Goal: Task Accomplishment & Management: Manage account settings

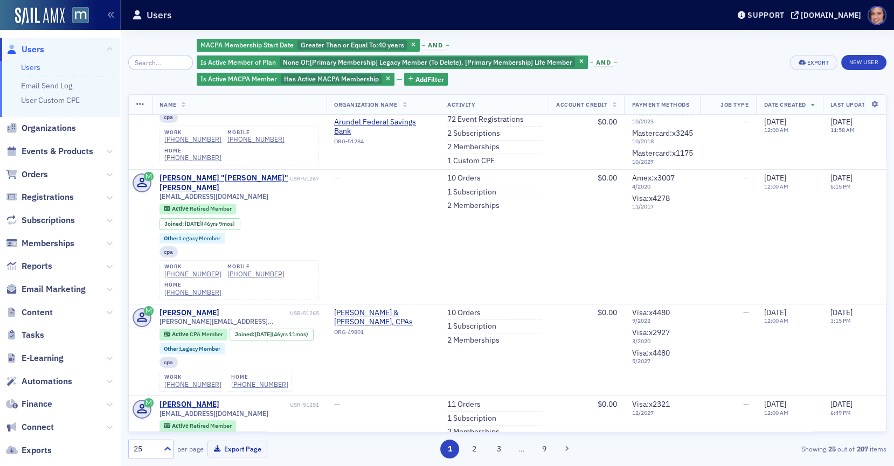
scroll to position [641, 0]
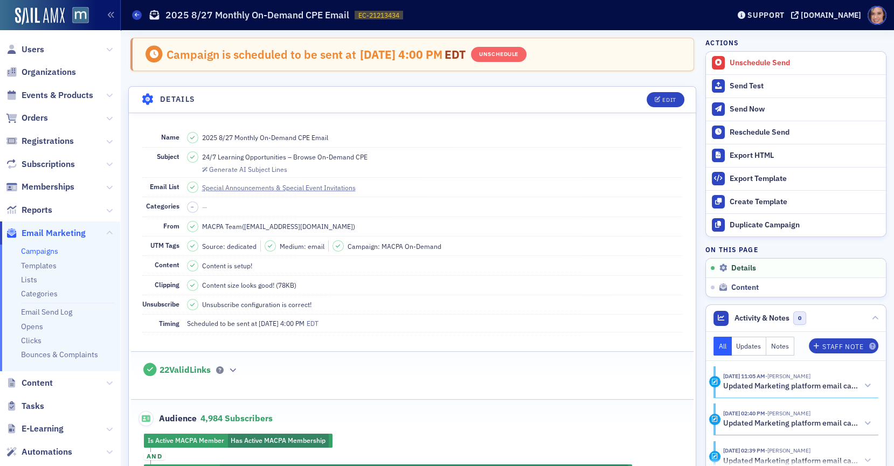
click at [40, 253] on link "Campaigns" at bounding box center [39, 251] width 37 height 10
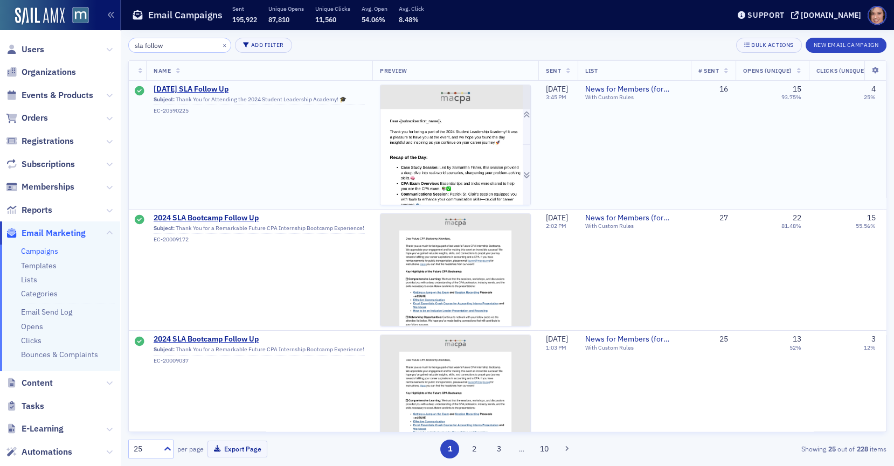
type input "sla follow"
click at [460, 167] on img at bounding box center [456, 377] width 150 height 584
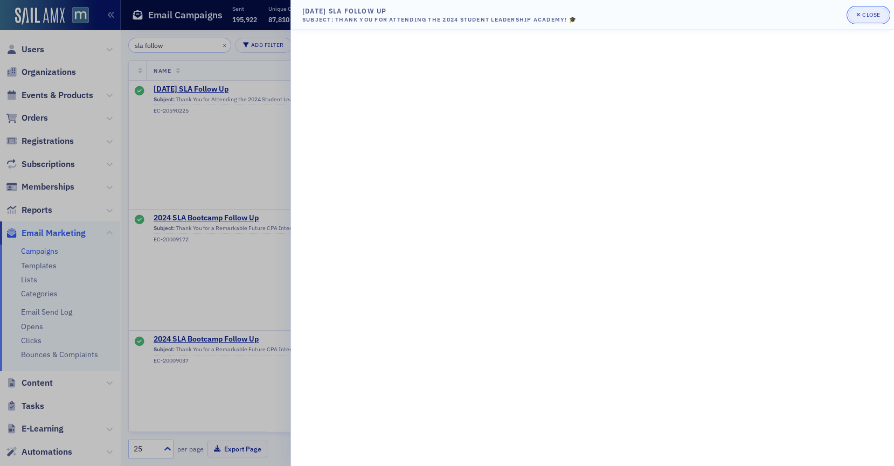
click at [859, 15] on icon "button" at bounding box center [859, 14] width 4 height 4
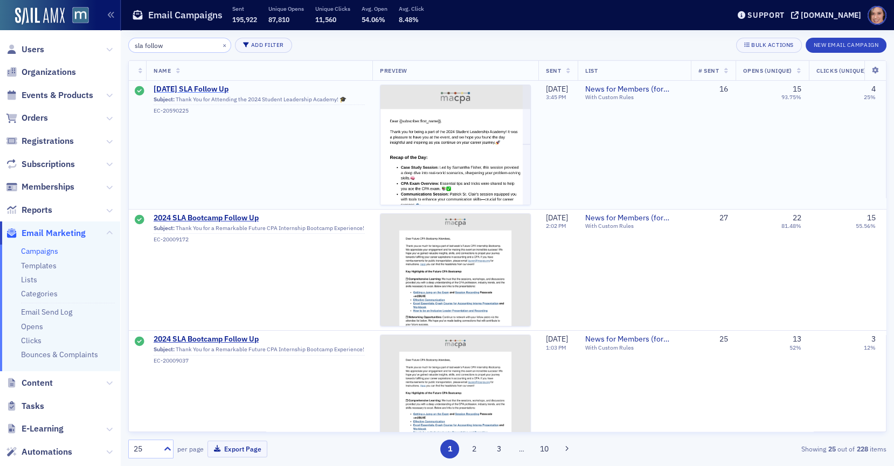
click at [225, 91] on span "Aug 2024 SLA Follow Up" at bounding box center [259, 90] width 211 height 10
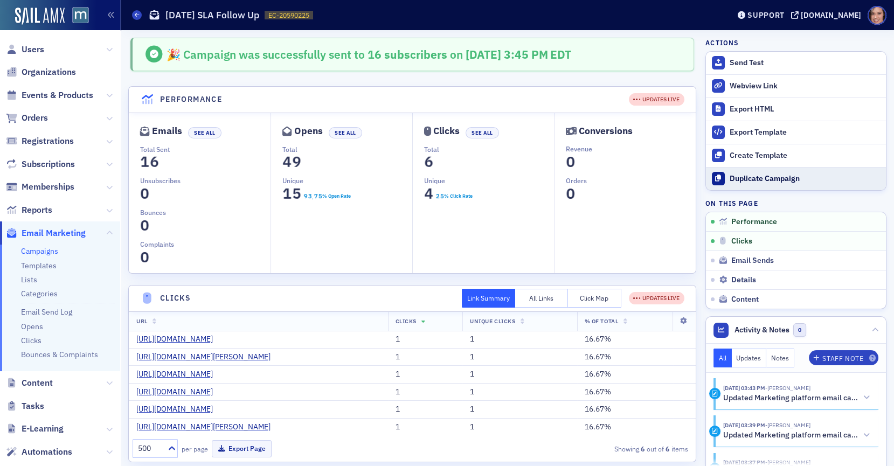
click at [747, 179] on div "Duplicate Campaign" at bounding box center [805, 179] width 151 height 10
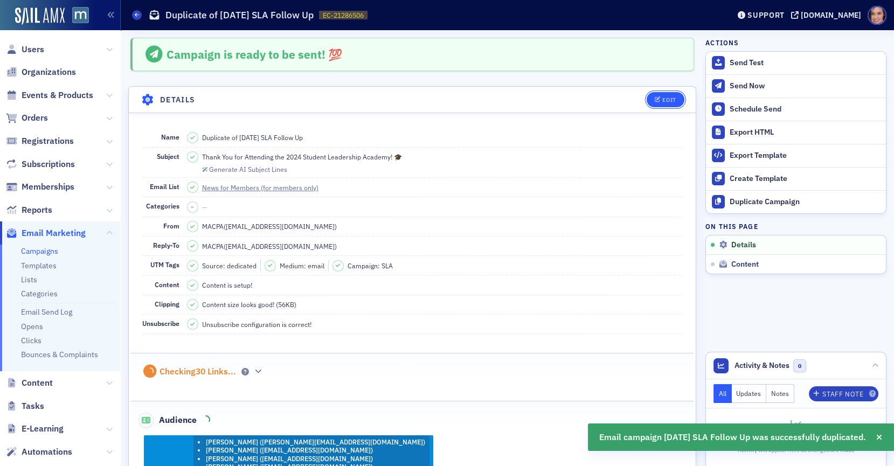
click at [672, 92] on button "Edit" at bounding box center [665, 99] width 37 height 15
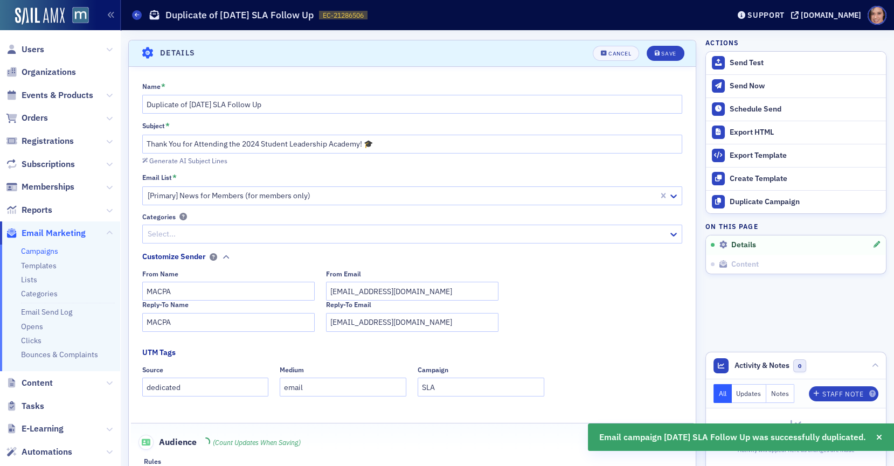
scroll to position [50, 0]
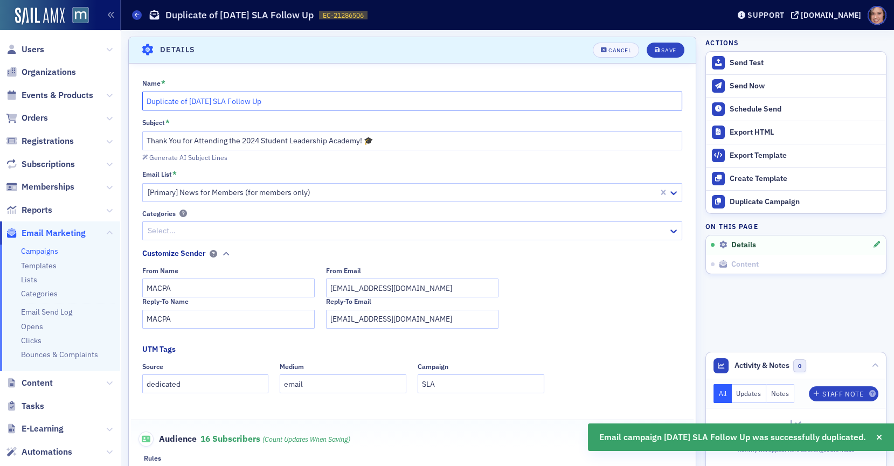
drag, startPoint x: 189, startPoint y: 102, endPoint x: 114, endPoint y: 100, distance: 74.4
click at [114, 101] on div "Users Organizations Events & Products Orders Registrations Subscriptions Member…" at bounding box center [447, 233] width 894 height 466
click at [170, 102] on input "Aug 2024 SLA Follow Up" at bounding box center [412, 101] width 541 height 19
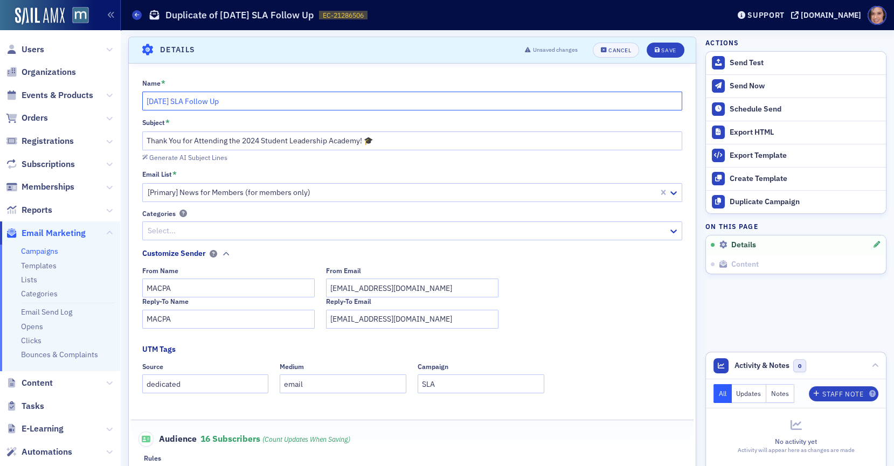
type input "[DATE] SLA Follow Up"
click at [251, 138] on input "Thank You for Attending the 2024 Student Leadership Academy! 🎓" at bounding box center [412, 141] width 541 height 19
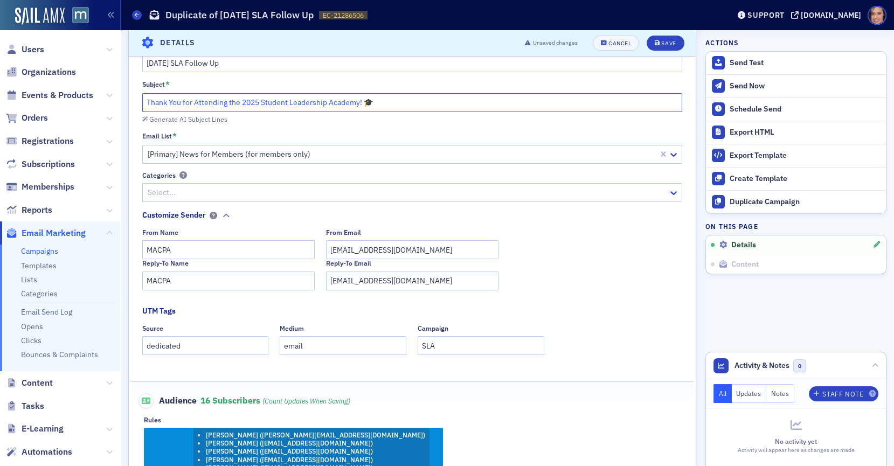
scroll to position [85, 0]
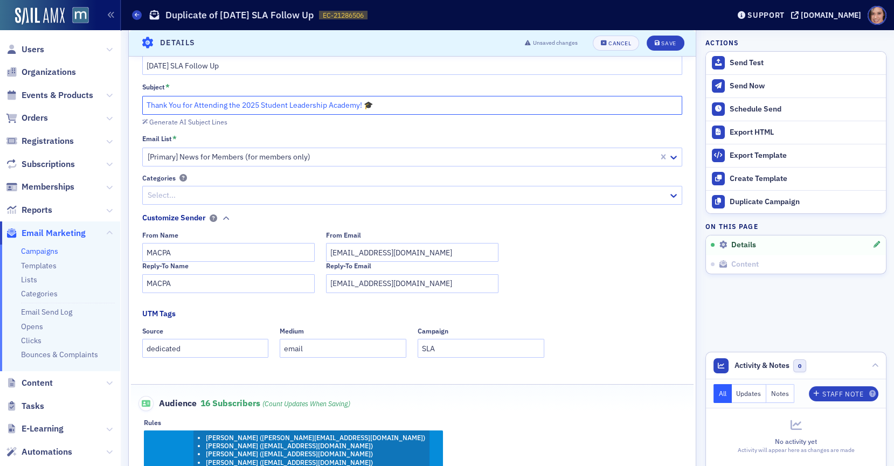
type input "Thank You for Attending the 2025 Student Leadership Academy! 🎓"
click at [271, 255] on input "MACPA" at bounding box center [228, 252] width 172 height 19
click at [219, 254] on input "Lauren McDonough" at bounding box center [228, 252] width 172 height 19
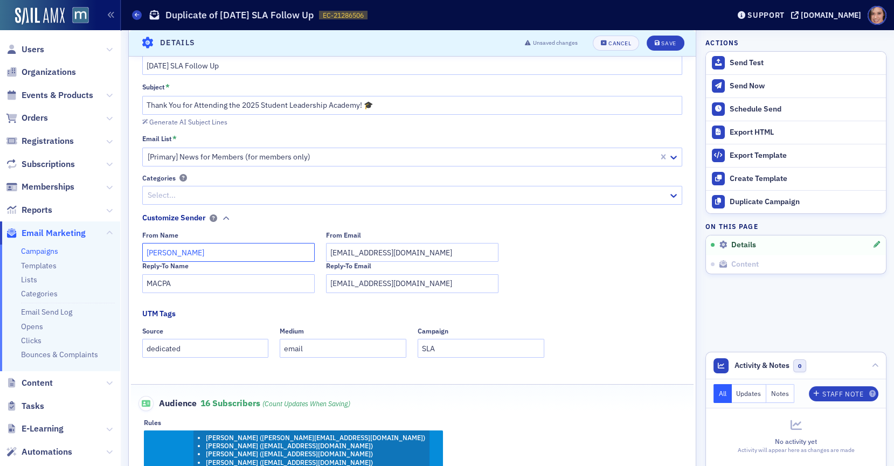
click at [219, 254] on input "Lauren McDonough" at bounding box center [228, 252] width 172 height 19
type input "Lauren McDonough"
click at [218, 285] on input "MACPA" at bounding box center [228, 283] width 172 height 19
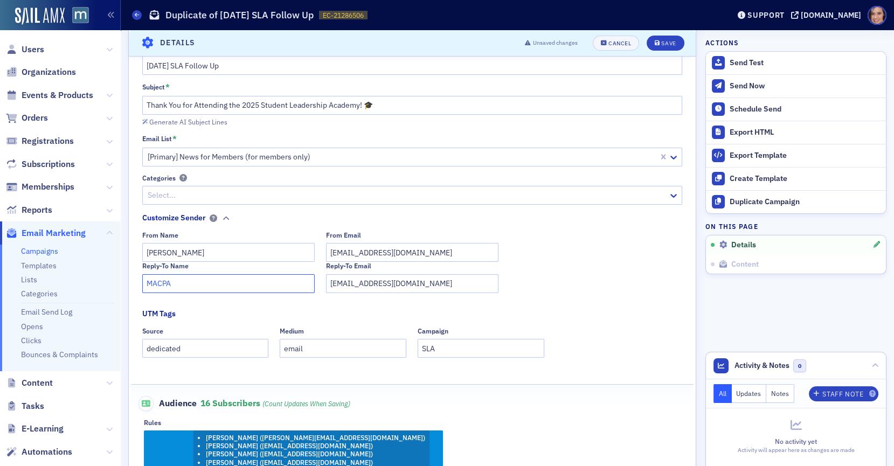
click at [218, 285] on input "MACPA" at bounding box center [228, 283] width 172 height 19
paste input "Lauren McDonough"
type input "Lauren McDonough"
click at [342, 250] on input "team@macpa.org" at bounding box center [412, 252] width 172 height 19
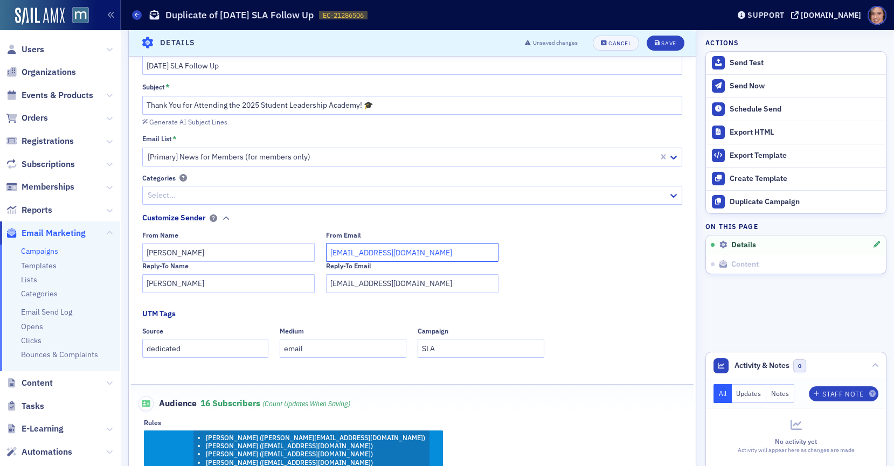
type input "lauren@macpa.org"
click at [277, 258] on input "Lauren McDonough" at bounding box center [228, 252] width 172 height 19
click at [223, 251] on input "Lauren McDonough, Director, MACPA" at bounding box center [228, 252] width 172 height 19
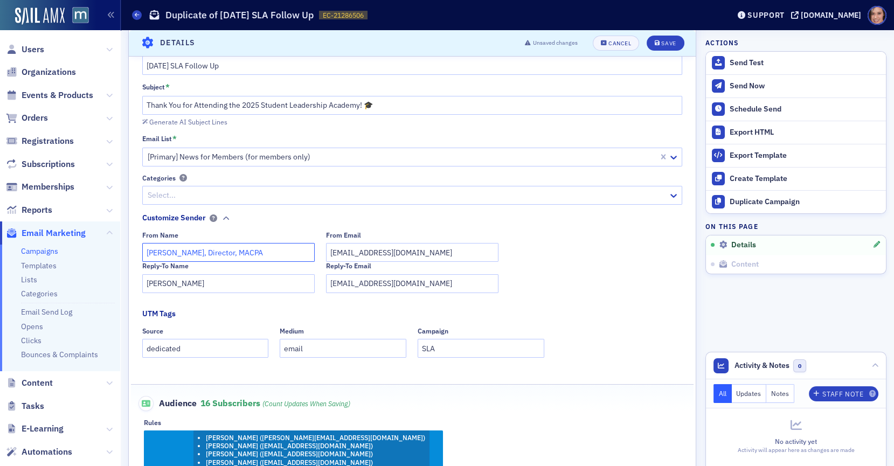
type input "Lauren McDonough, Director, MACPA"
click at [246, 287] on input "Lauren McDonough" at bounding box center [228, 283] width 172 height 19
paste input ", Director, MACPA"
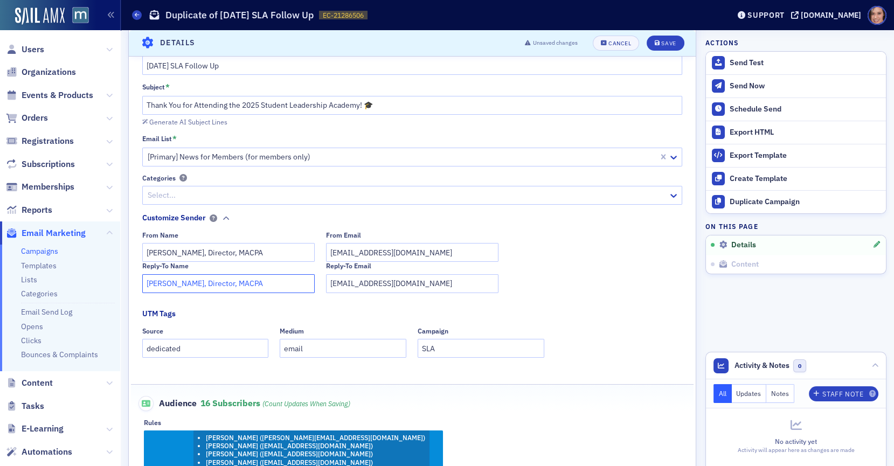
type input "Lauren McDonough, Director, MACPA"
click at [572, 316] on fieldset "UTM Tags Source dedicated Medium email Campaign SLA" at bounding box center [412, 336] width 541 height 57
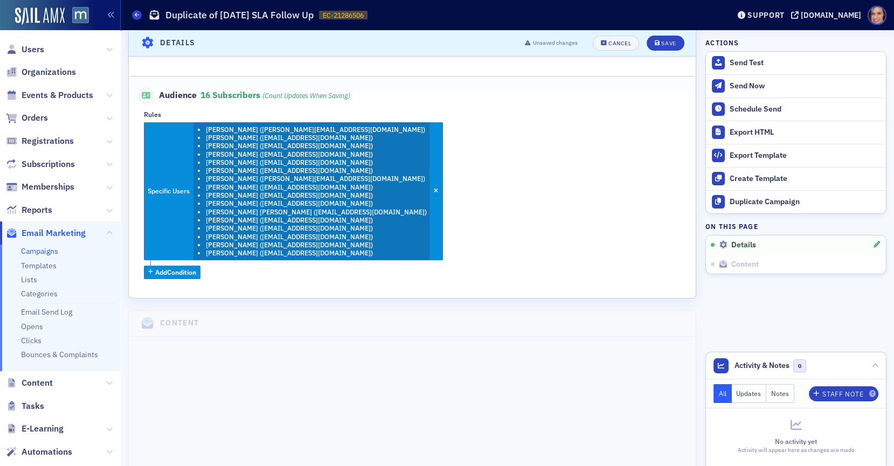
scroll to position [208, 0]
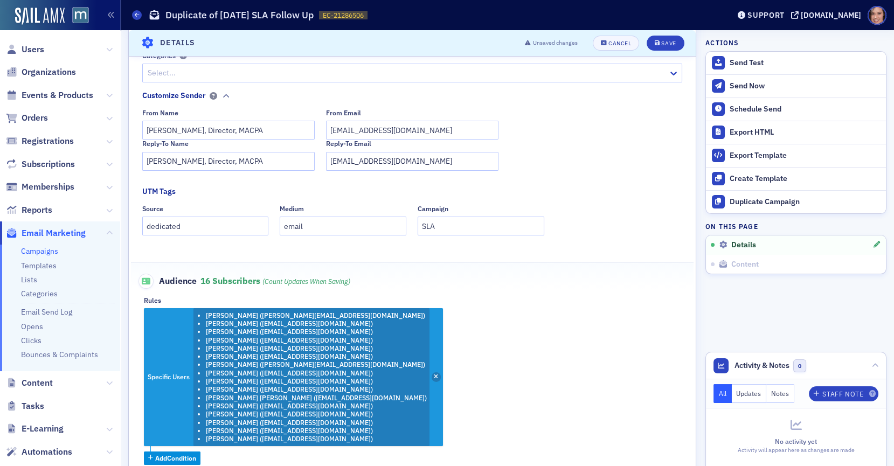
click at [434, 377] on icon "button" at bounding box center [436, 378] width 4 height 6
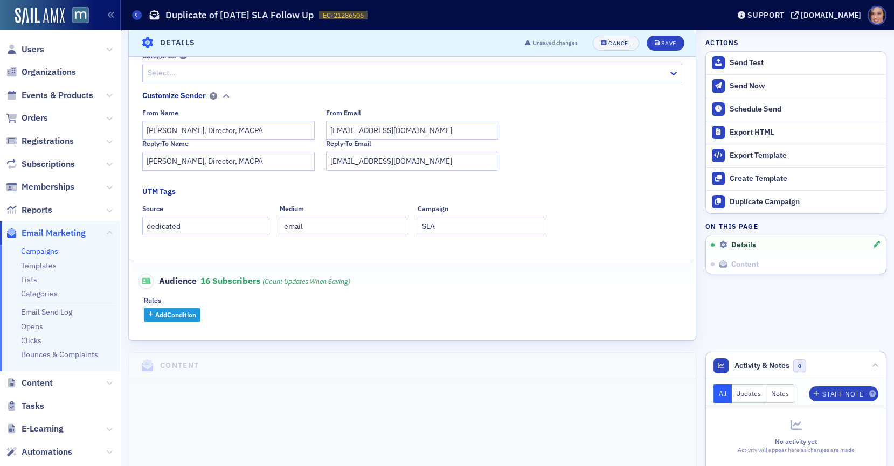
click at [158, 316] on span "Add Condition" at bounding box center [175, 315] width 41 height 10
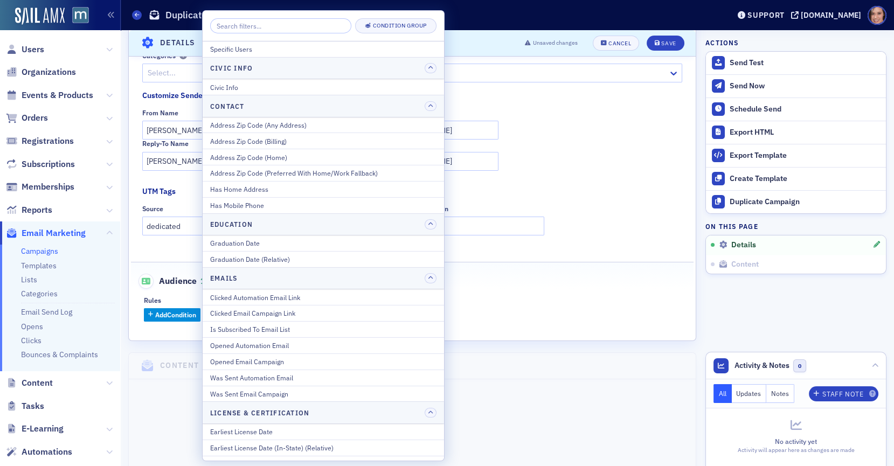
click at [285, 25] on input "search" at bounding box center [280, 25] width 141 height 15
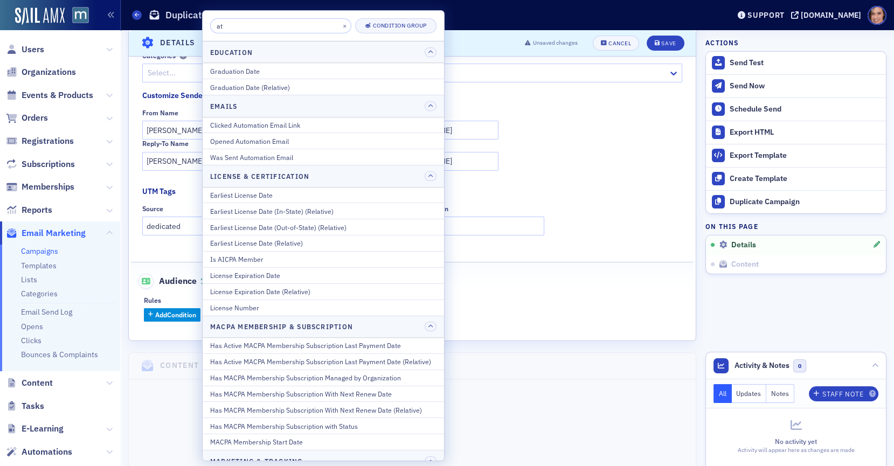
type input "a"
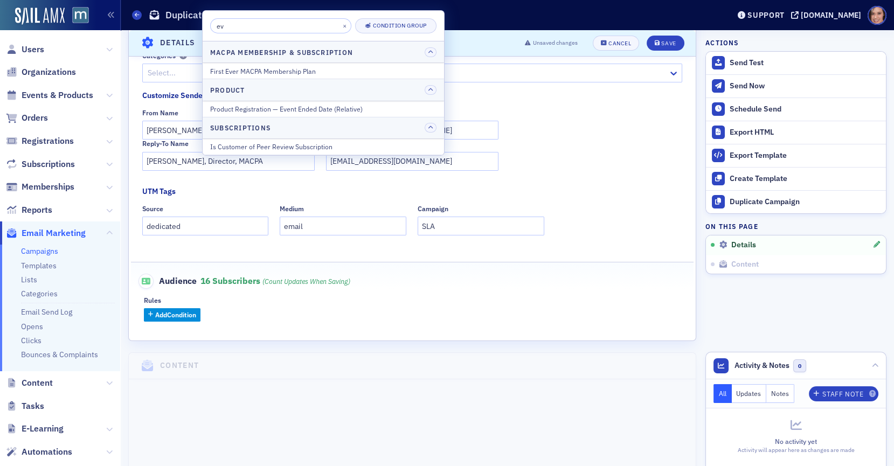
click at [261, 26] on input "ev" at bounding box center [280, 25] width 141 height 15
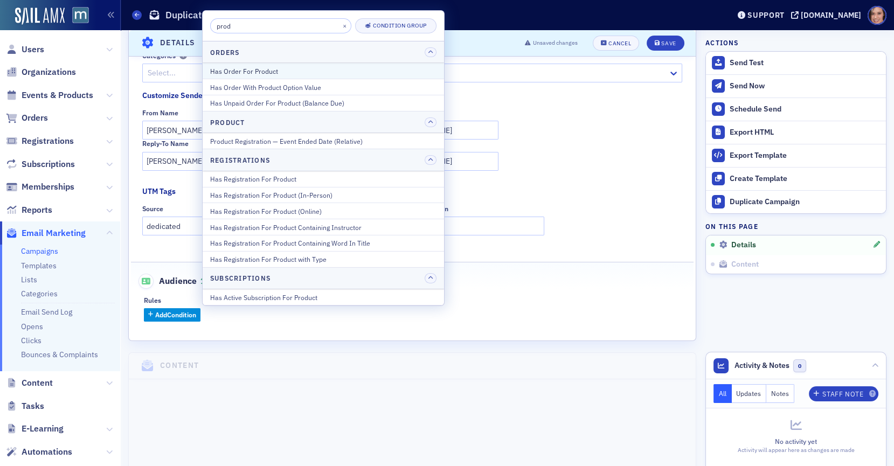
type input "prod"
click at [261, 75] on button "Has Order For Product" at bounding box center [323, 71] width 241 height 16
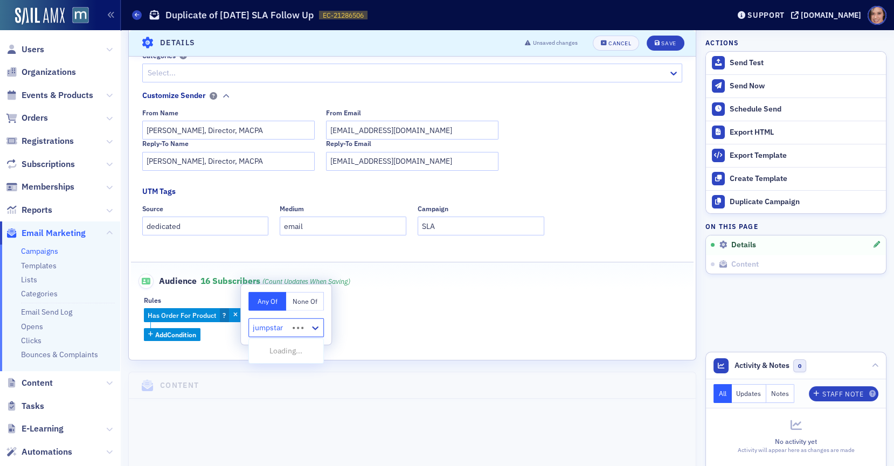
type input "jumpstart"
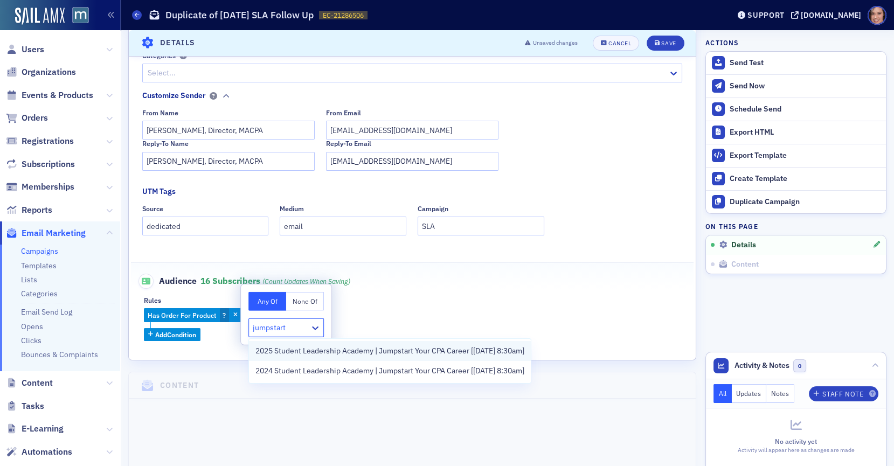
click at [281, 358] on div "2025 Student Leadership Academy | Jumpstart Your CPA Career [8/12/2025 8:30am]" at bounding box center [390, 351] width 282 height 20
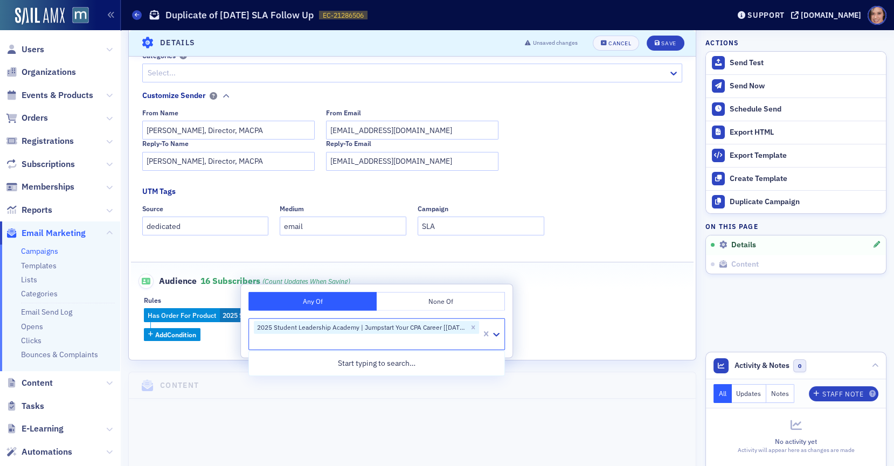
click at [570, 311] on div "Has Order For Product 2025 Student Leadership Academy | Jumpstart Your CPA Care…" at bounding box center [412, 324] width 537 height 33
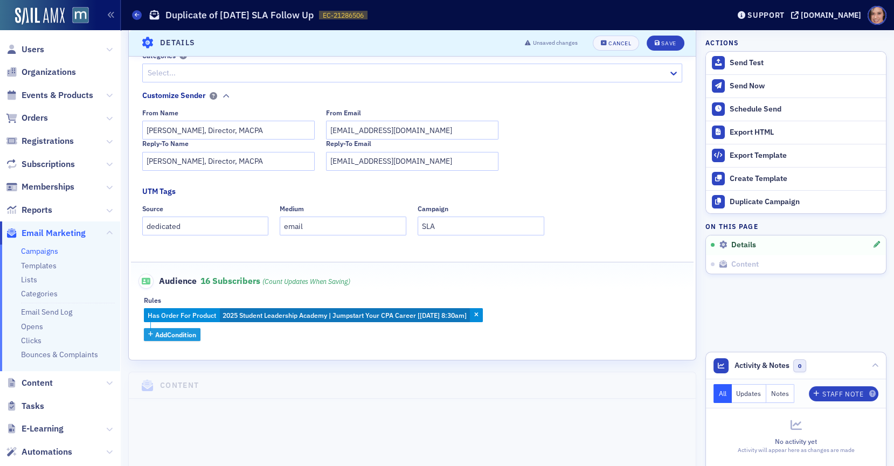
click at [181, 330] on span "Add Condition" at bounding box center [175, 335] width 41 height 10
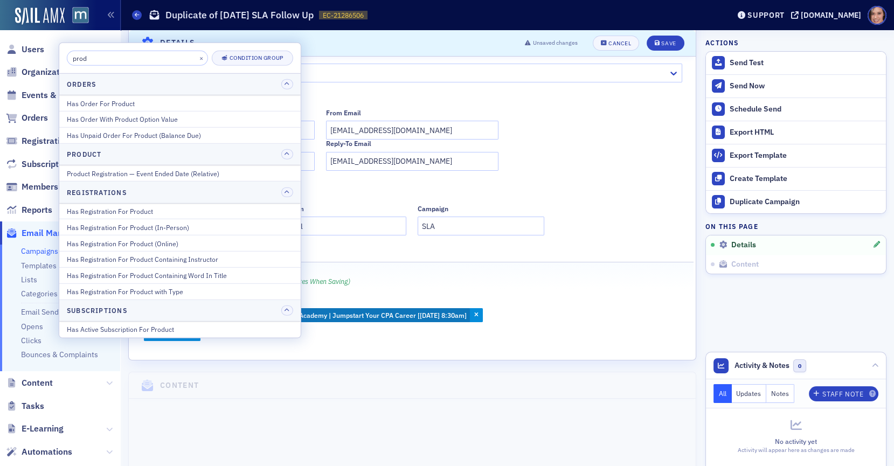
click at [576, 319] on div "Has Order For Product 2025 Student Leadership Academy | Jumpstart Your CPA Care…" at bounding box center [412, 324] width 537 height 33
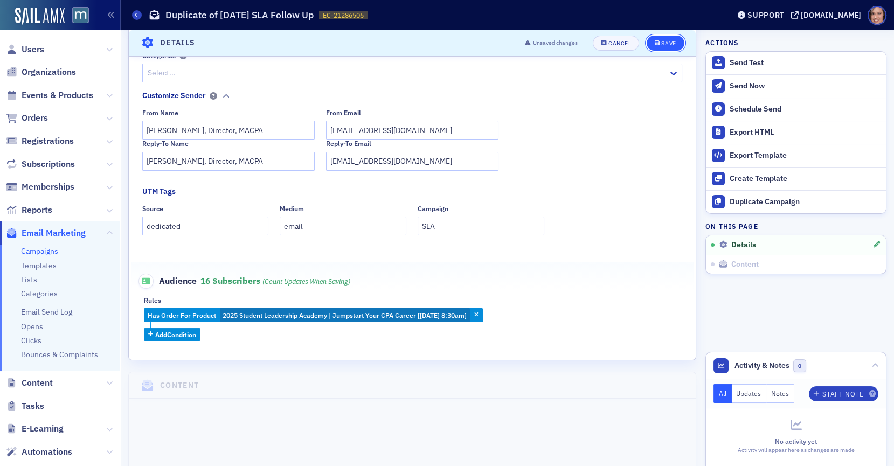
click at [664, 36] on button "Save" at bounding box center [665, 43] width 37 height 15
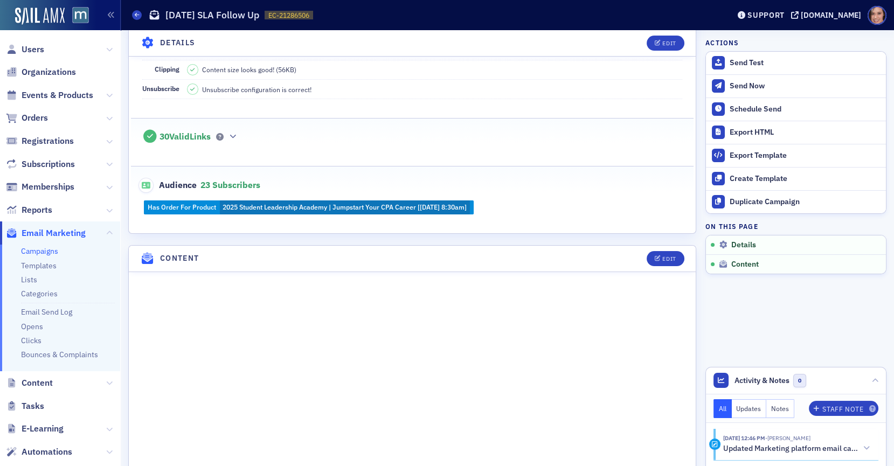
scroll to position [210, 0]
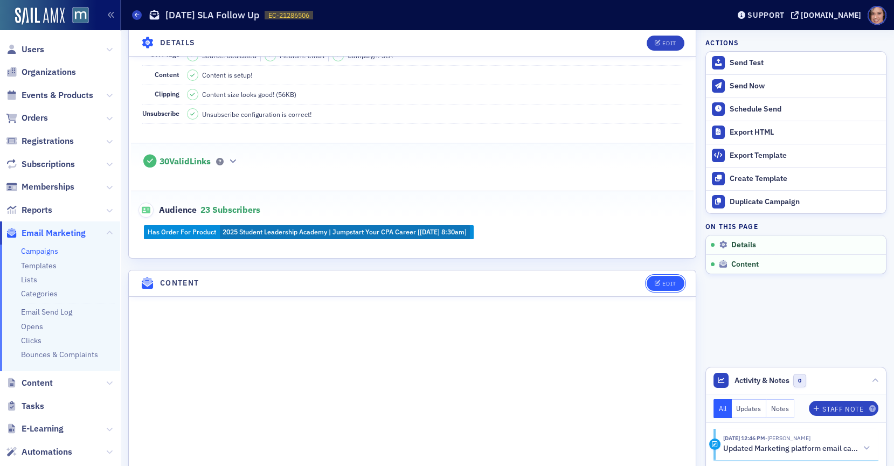
click at [659, 276] on button "Edit" at bounding box center [665, 283] width 37 height 15
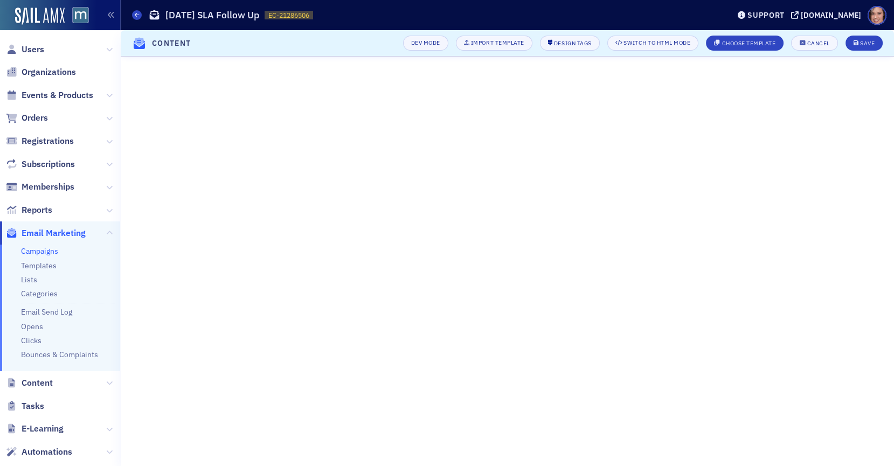
scroll to position [16, 0]
click at [811, 49] on button "Cancel" at bounding box center [814, 43] width 46 height 15
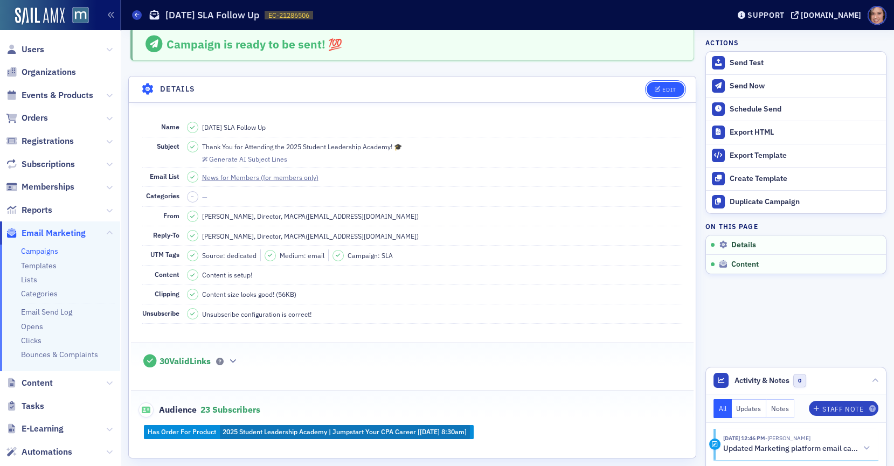
click at [666, 89] on div "Edit" at bounding box center [668, 90] width 13 height 6
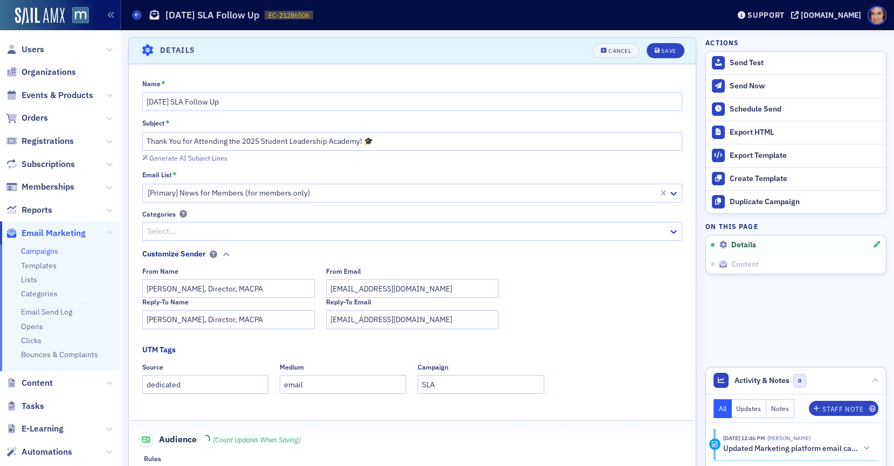
scroll to position [50, 0]
click at [358, 138] on input "Thank You for Attending the 2025 Student Leadership Academy! 🎓" at bounding box center [412, 141] width 541 height 19
paste input "Joining Us at the 2025 Student Leadership Academy!"
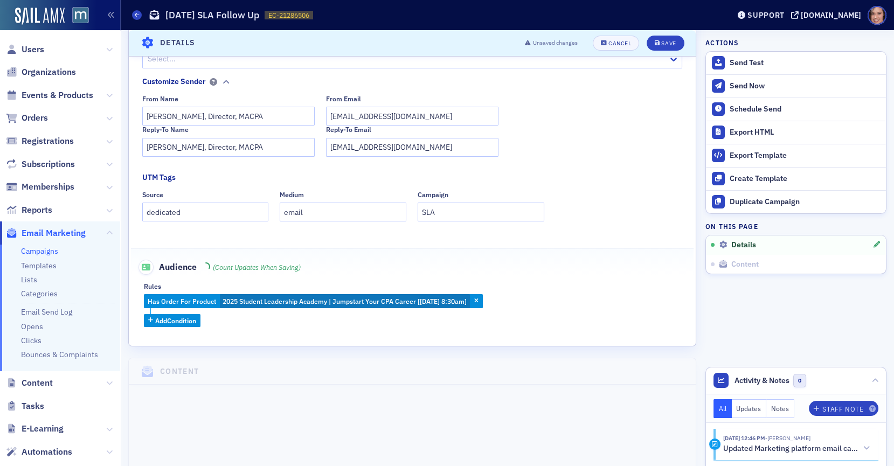
scroll to position [366, 0]
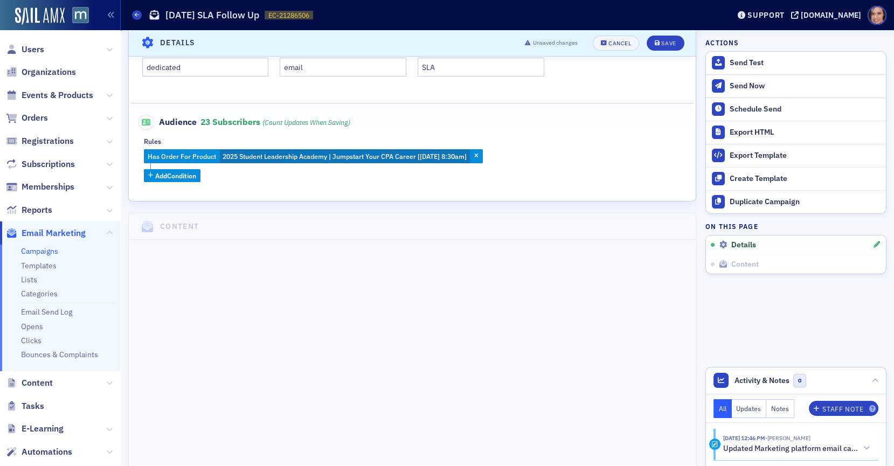
type input "Thank You for Joining Us at the 2025 Student Leadership Academy!"
click at [665, 34] on header "Details Unsaved changes Cancel Save" at bounding box center [412, 43] width 567 height 26
click at [665, 42] on div "Save" at bounding box center [668, 43] width 15 height 6
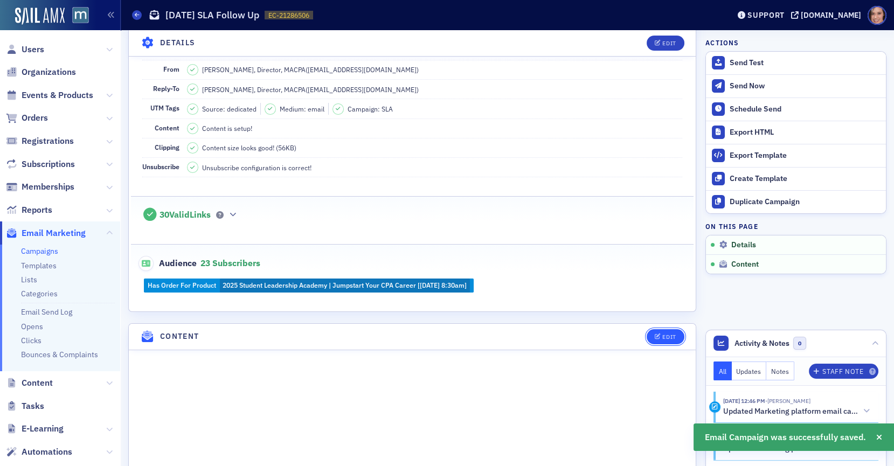
click at [654, 336] on button "Edit" at bounding box center [665, 336] width 37 height 15
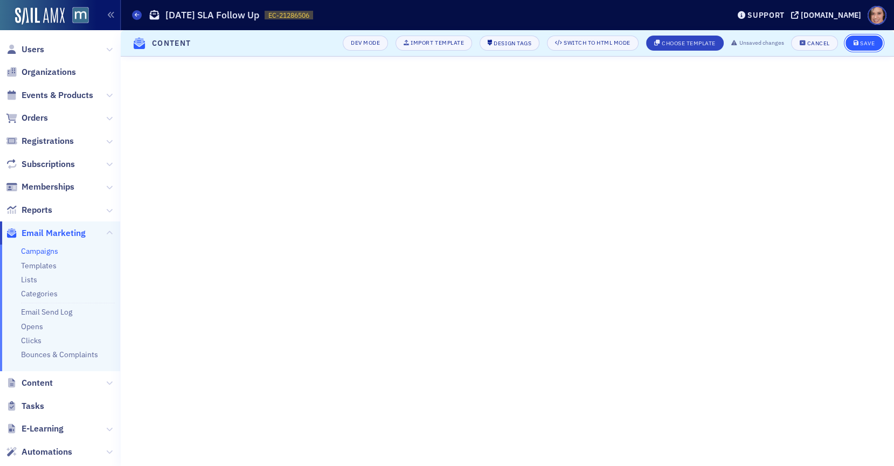
click at [862, 38] on button "Save" at bounding box center [864, 43] width 37 height 15
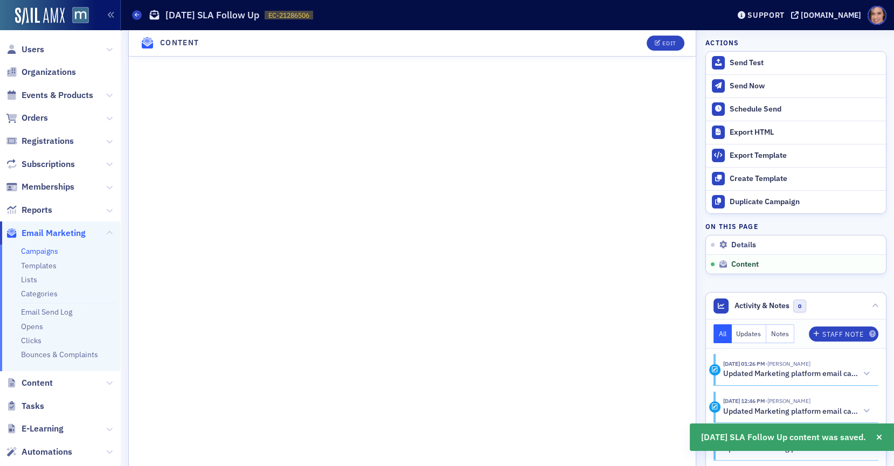
scroll to position [619, 0]
click at [663, 44] on div "Edit" at bounding box center [668, 43] width 13 height 6
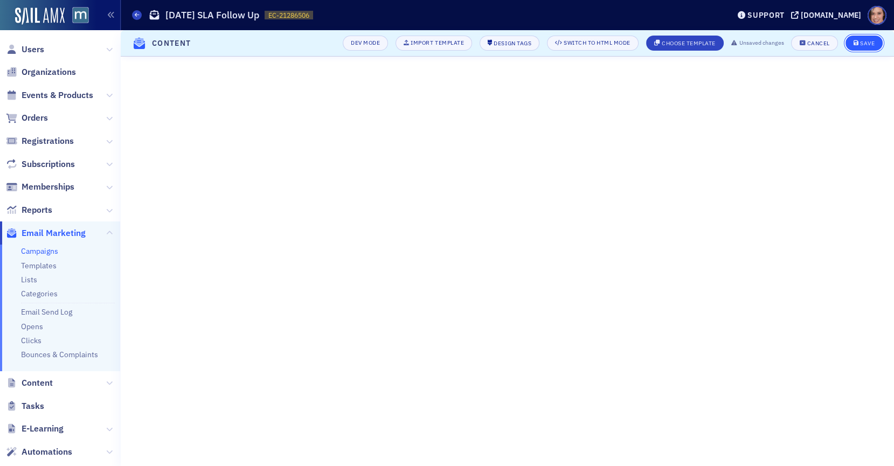
click at [858, 46] on icon "submit" at bounding box center [856, 43] width 5 height 6
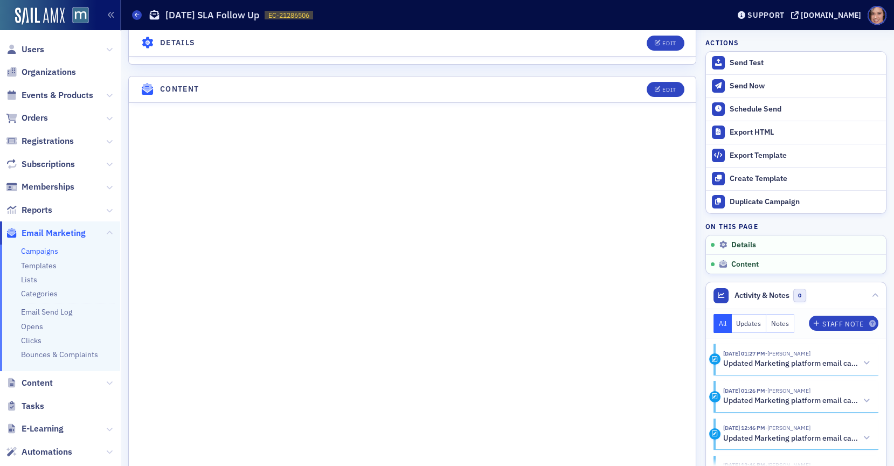
scroll to position [439, 0]
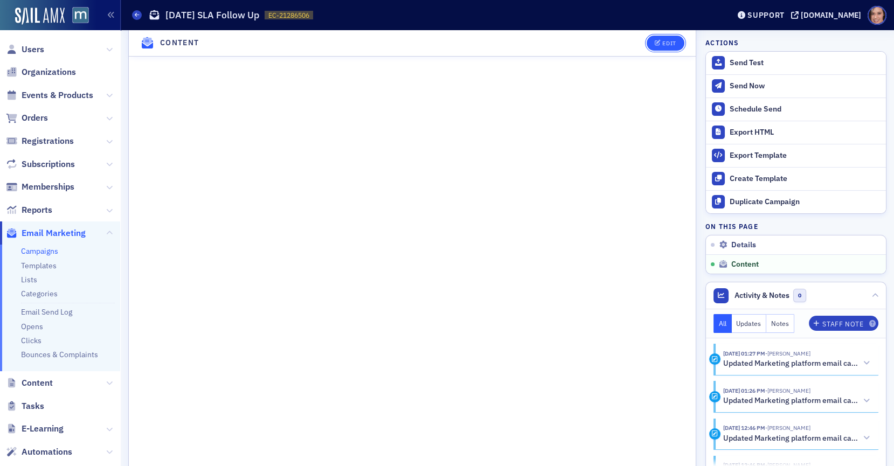
click at [676, 41] on div "Edit" at bounding box center [668, 43] width 13 height 6
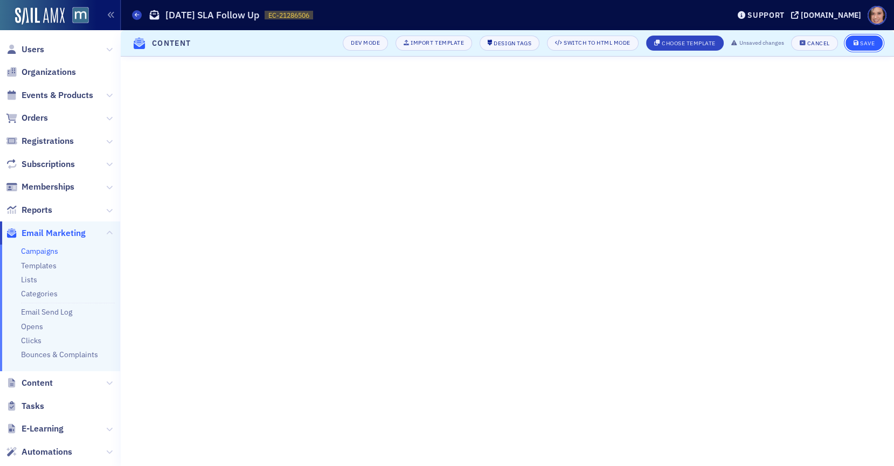
click at [860, 43] on span "Save" at bounding box center [864, 43] width 21 height 6
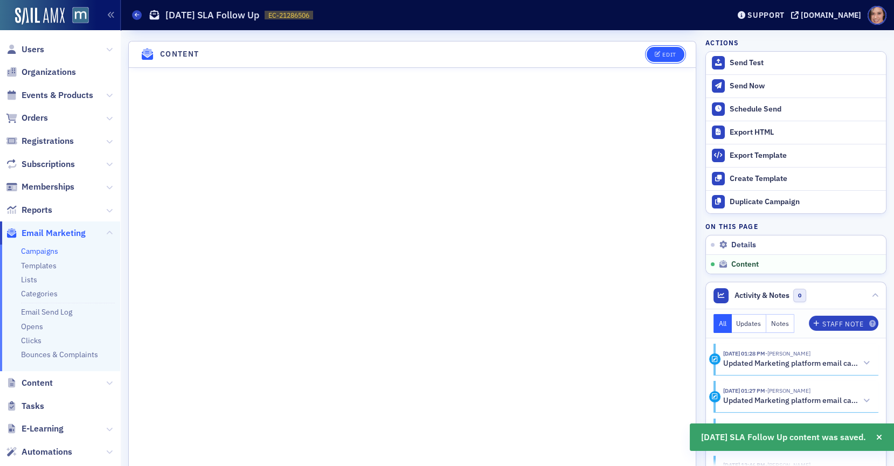
click at [658, 52] on icon "button" at bounding box center [658, 55] width 6 height 6
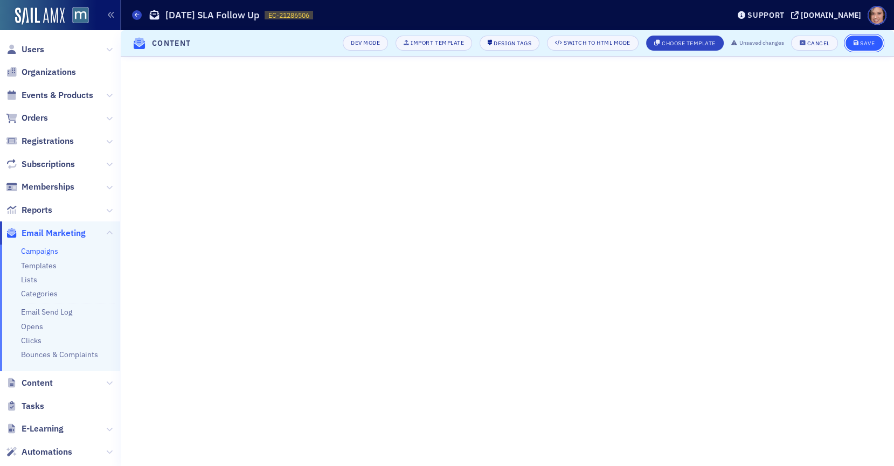
click at [866, 39] on button "Save" at bounding box center [864, 43] width 37 height 15
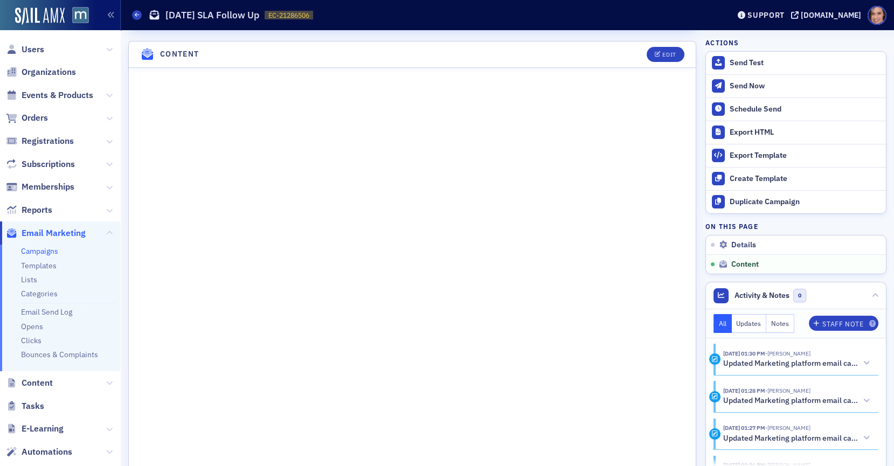
scroll to position [701, 0]
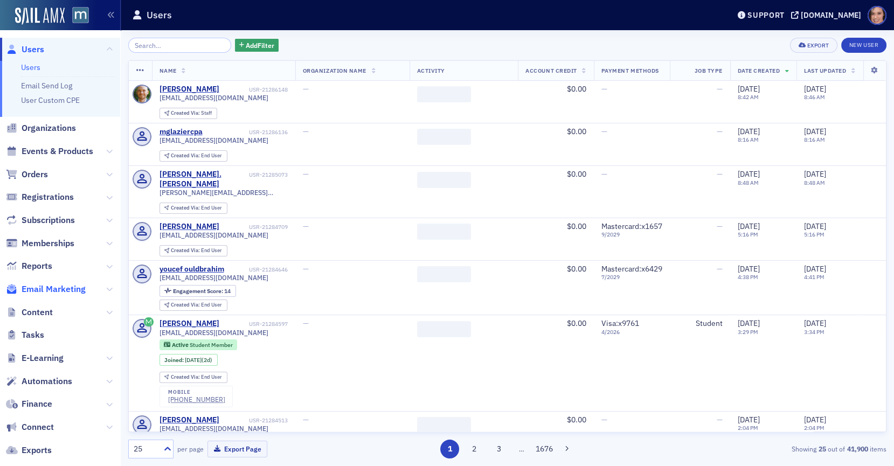
click at [65, 286] on span "Email Marketing" at bounding box center [54, 289] width 64 height 12
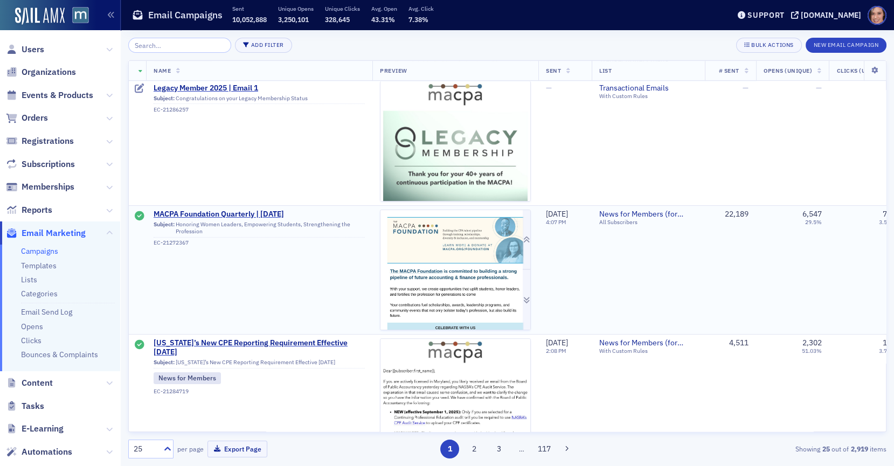
scroll to position [528, 0]
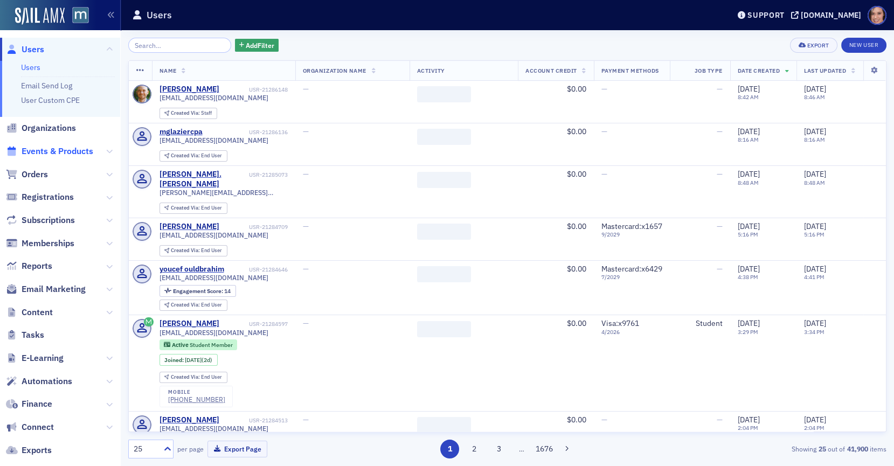
click at [45, 147] on span "Events & Products" at bounding box center [58, 152] width 72 height 12
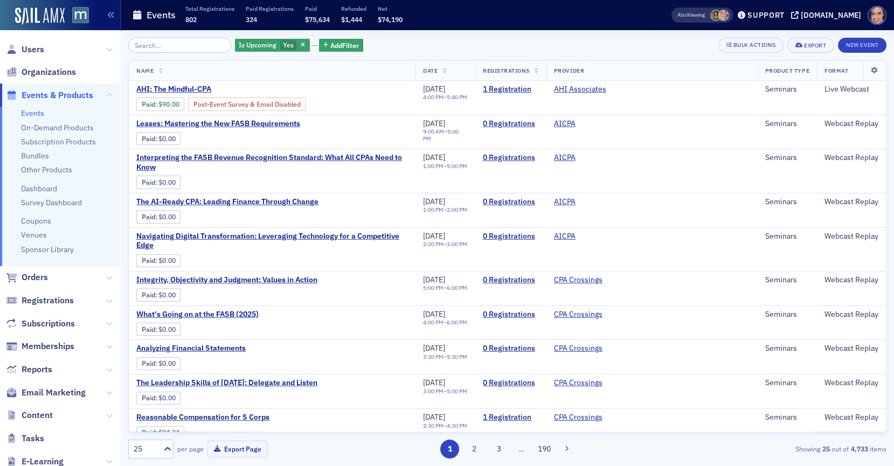
click at [287, 35] on div "Is Upcoming Yes Add Filter Bulk Actions Export New Event Name Date Registration…" at bounding box center [507, 248] width 758 height 436
click at [287, 54] on div "Is Upcoming Yes Add Filter Bulk Actions Export New Event Name Date Registration…" at bounding box center [507, 248] width 758 height 421
click at [288, 51] on div "Is Upcoming Yes" at bounding box center [272, 45] width 75 height 13
click at [301, 47] on icon "button" at bounding box center [303, 46] width 4 height 6
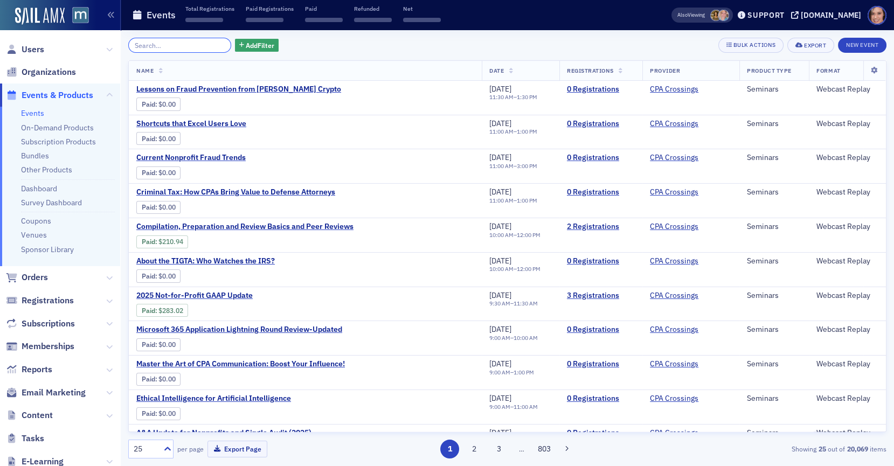
click at [160, 44] on input "search" at bounding box center [179, 45] width 103 height 15
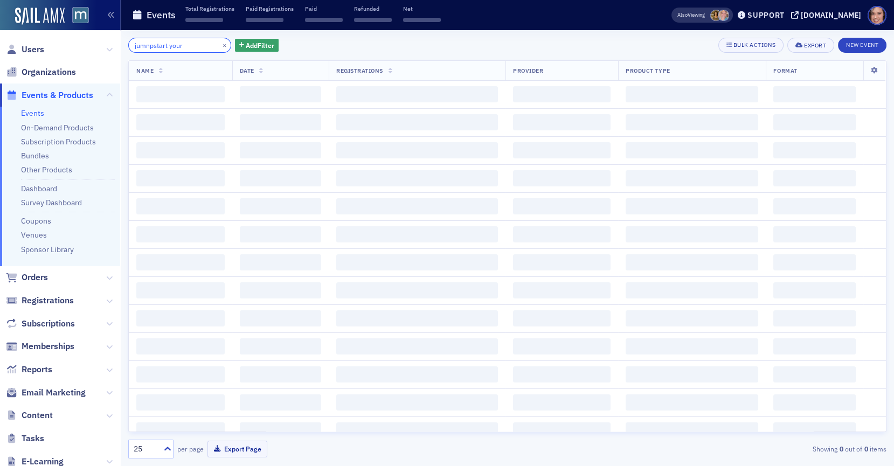
click at [141, 51] on input "jumnpstart your" at bounding box center [179, 45] width 103 height 15
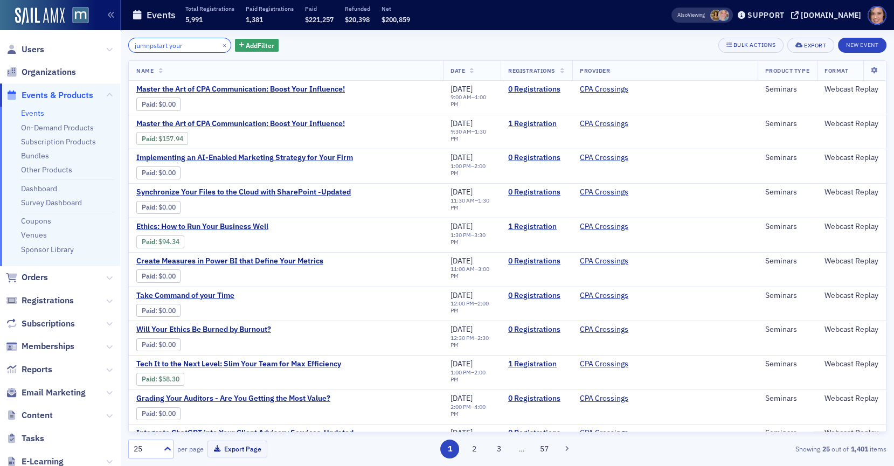
click at [141, 49] on input "jumnpstart your" at bounding box center [179, 45] width 103 height 15
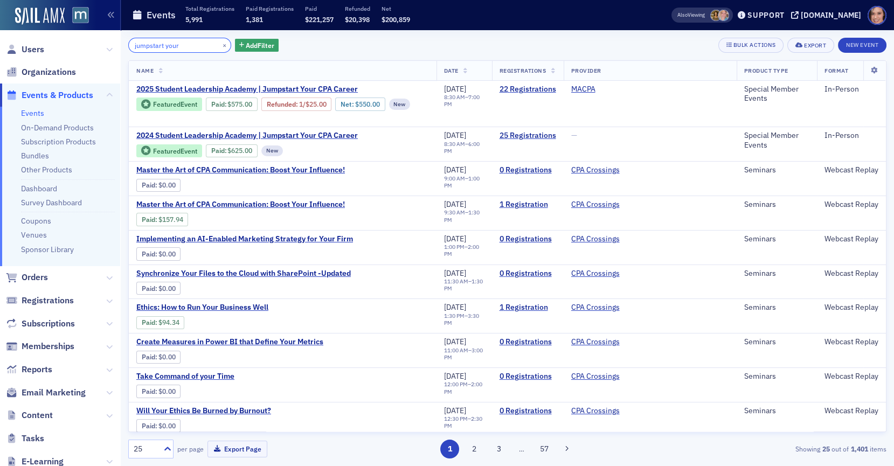
type input "jumpstart your"
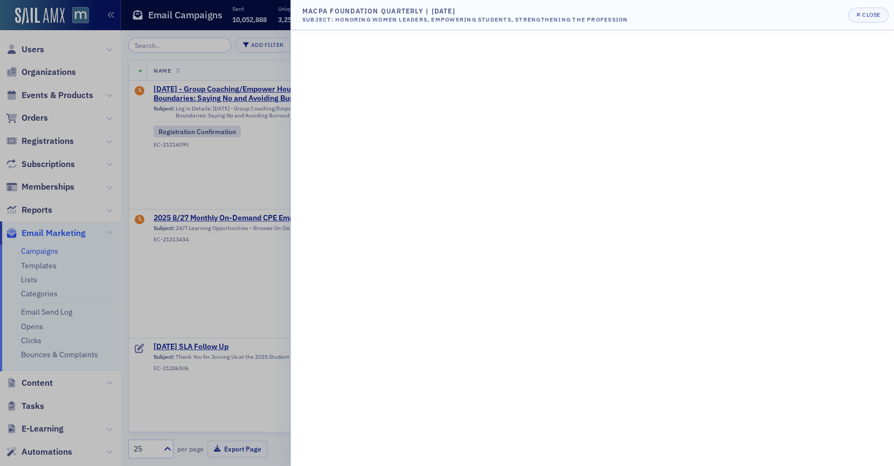
scroll to position [528, 0]
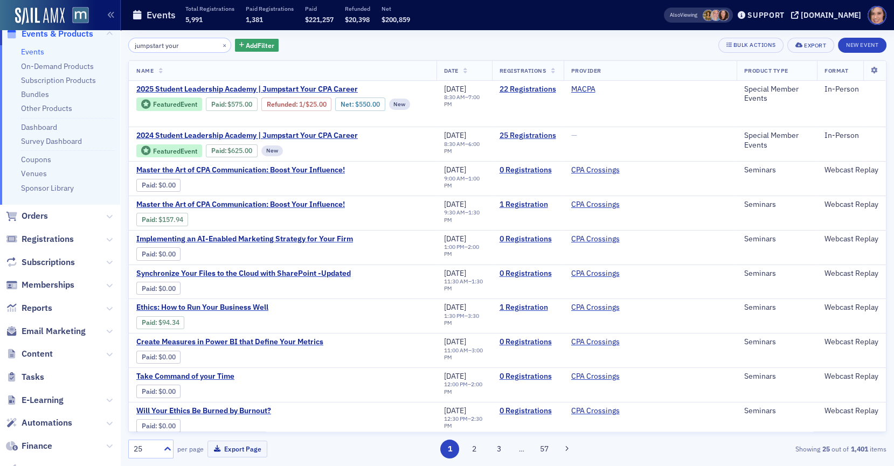
scroll to position [81, 0]
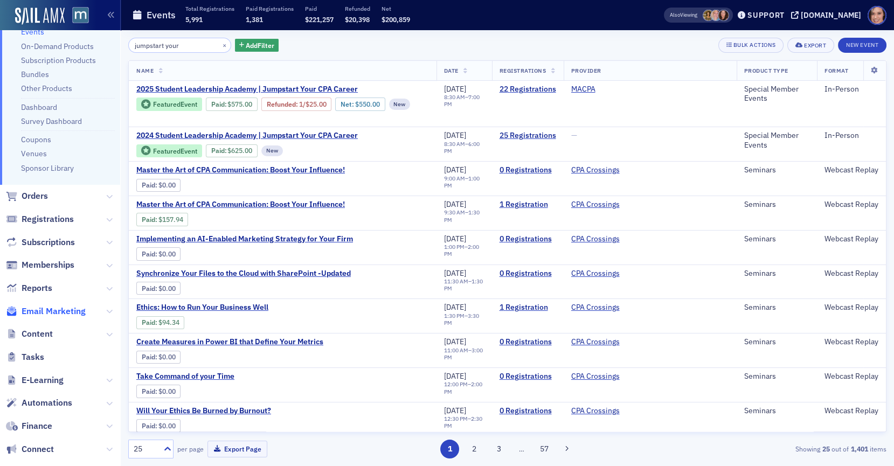
click at [61, 308] on span "Email Marketing" at bounding box center [54, 312] width 64 height 12
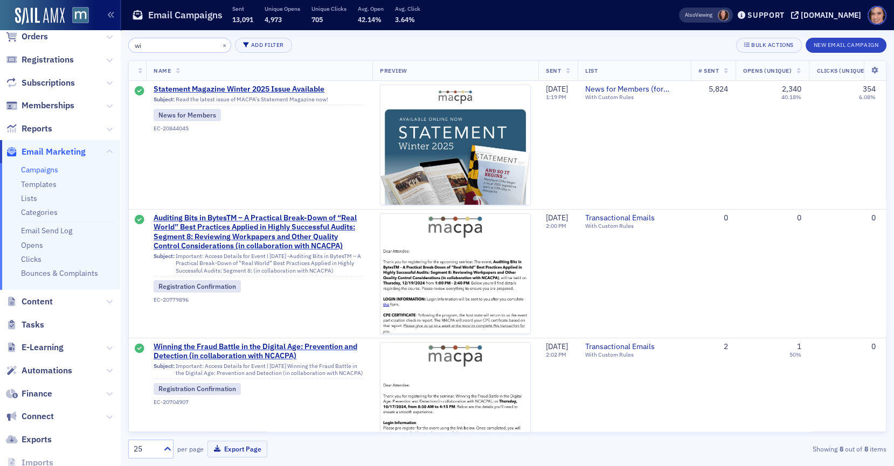
type input "w"
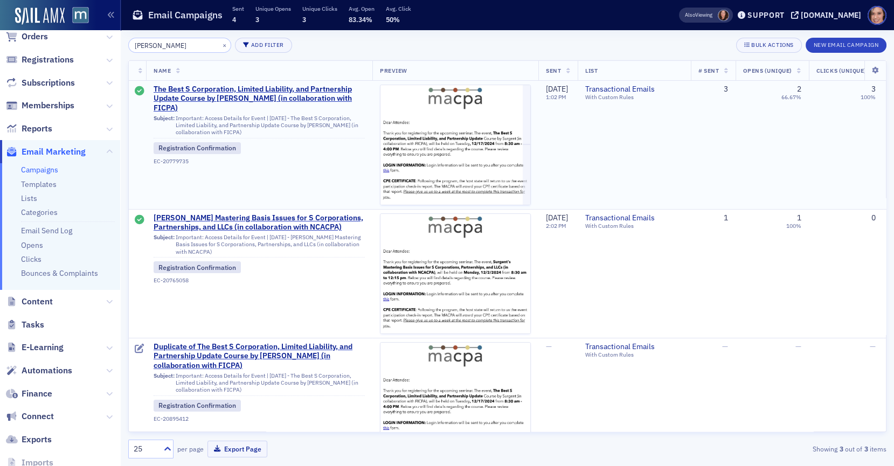
scroll to position [33, 0]
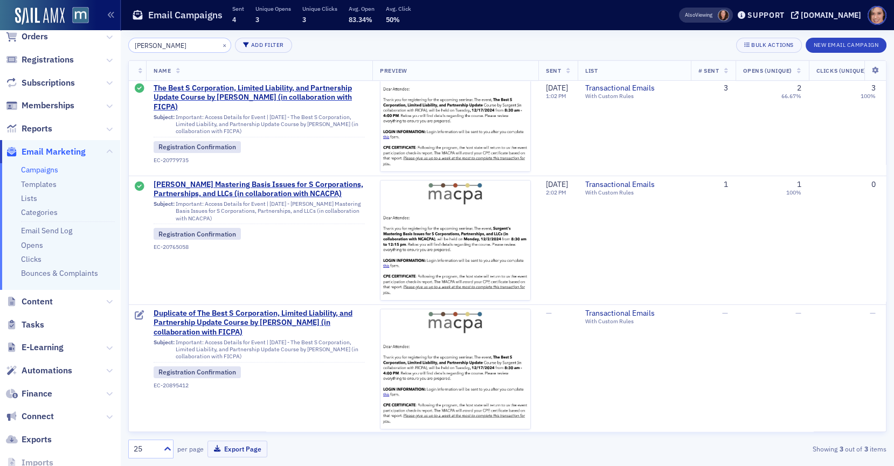
click at [171, 46] on input "[PERSON_NAME]" at bounding box center [179, 45] width 103 height 15
type input "s"
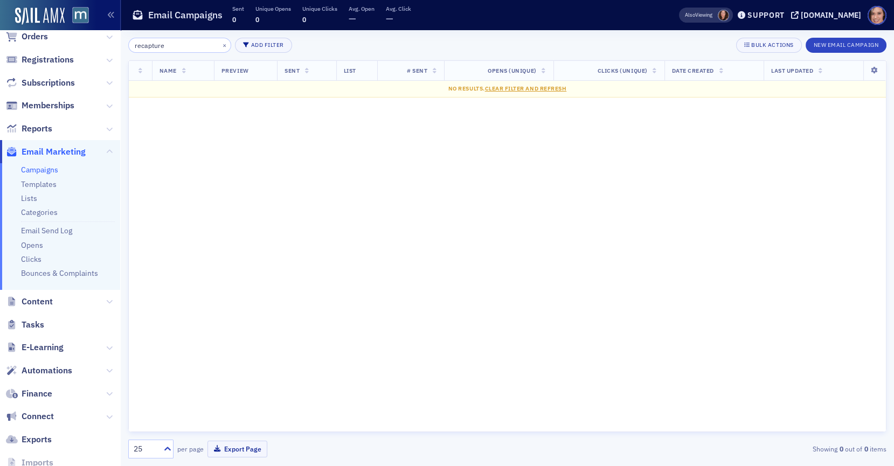
type input "recapture"
